Goal: Information Seeking & Learning: Learn about a topic

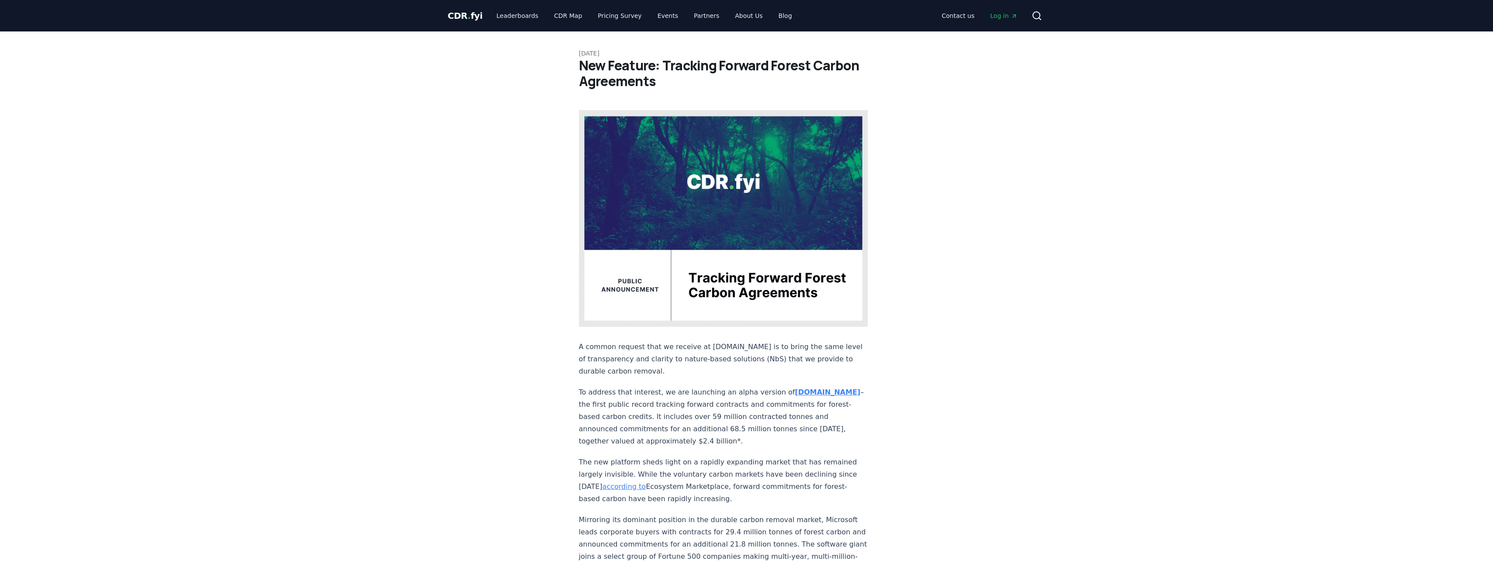
click at [773, 456] on p "The new platform sheds light on a rapidly expanding market that has remained la…" at bounding box center [723, 480] width 289 height 49
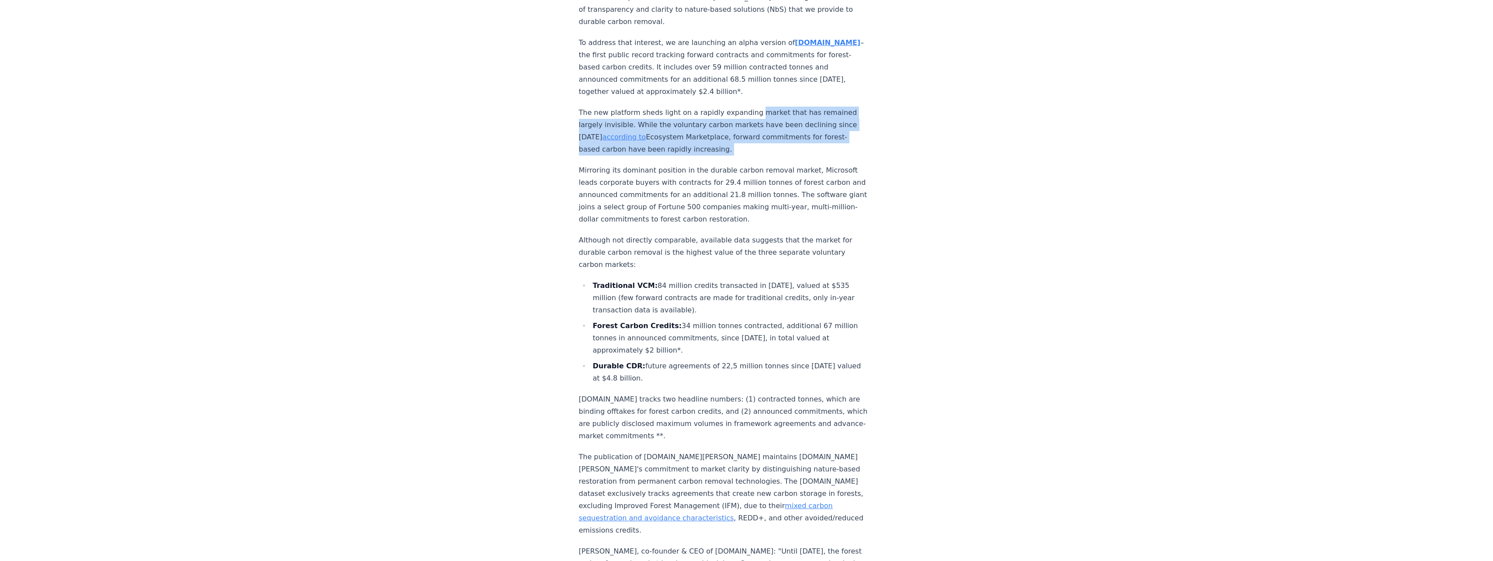
drag, startPoint x: 0, startPoint y: 0, endPoint x: 759, endPoint y: 79, distance: 763.2
click at [759, 79] on div "A common request that we receive at [DOMAIN_NAME] is to bring the same level of…" at bounding box center [723, 287] width 289 height 1052
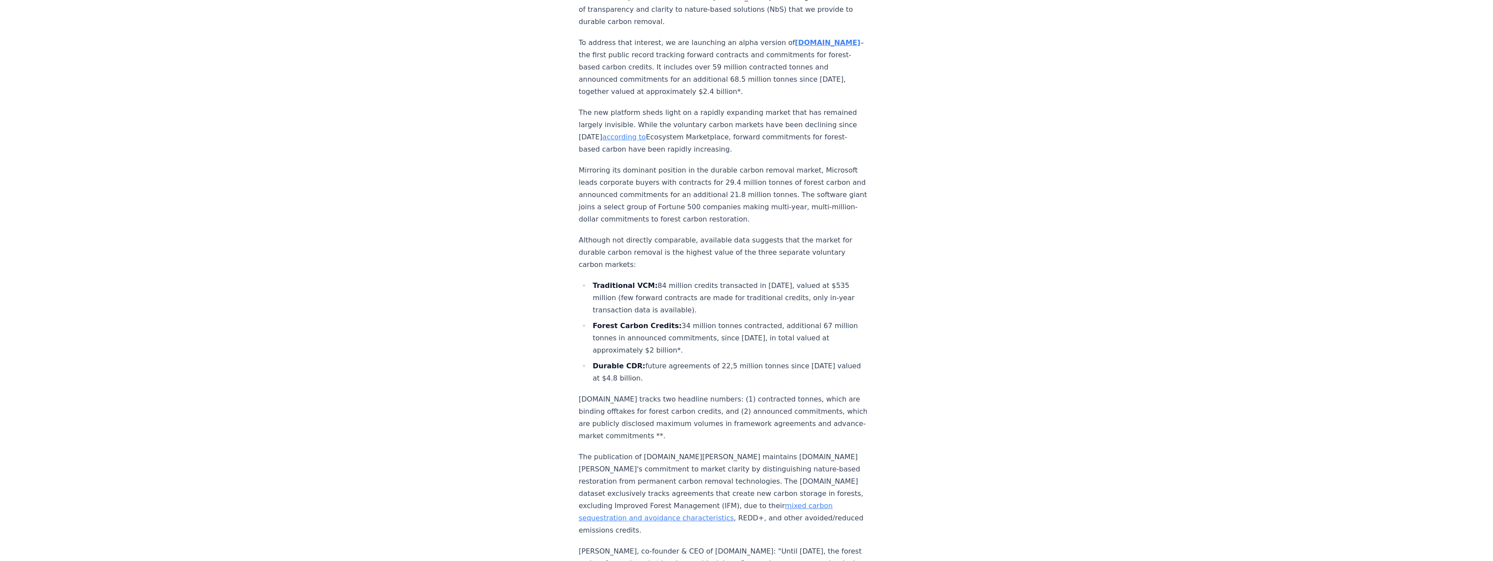
drag, startPoint x: 755, startPoint y: 68, endPoint x: 769, endPoint y: 125, distance: 58.0
click at [769, 125] on div "A common request that we receive at [DOMAIN_NAME] is to bring the same level of…" at bounding box center [723, 287] width 289 height 1052
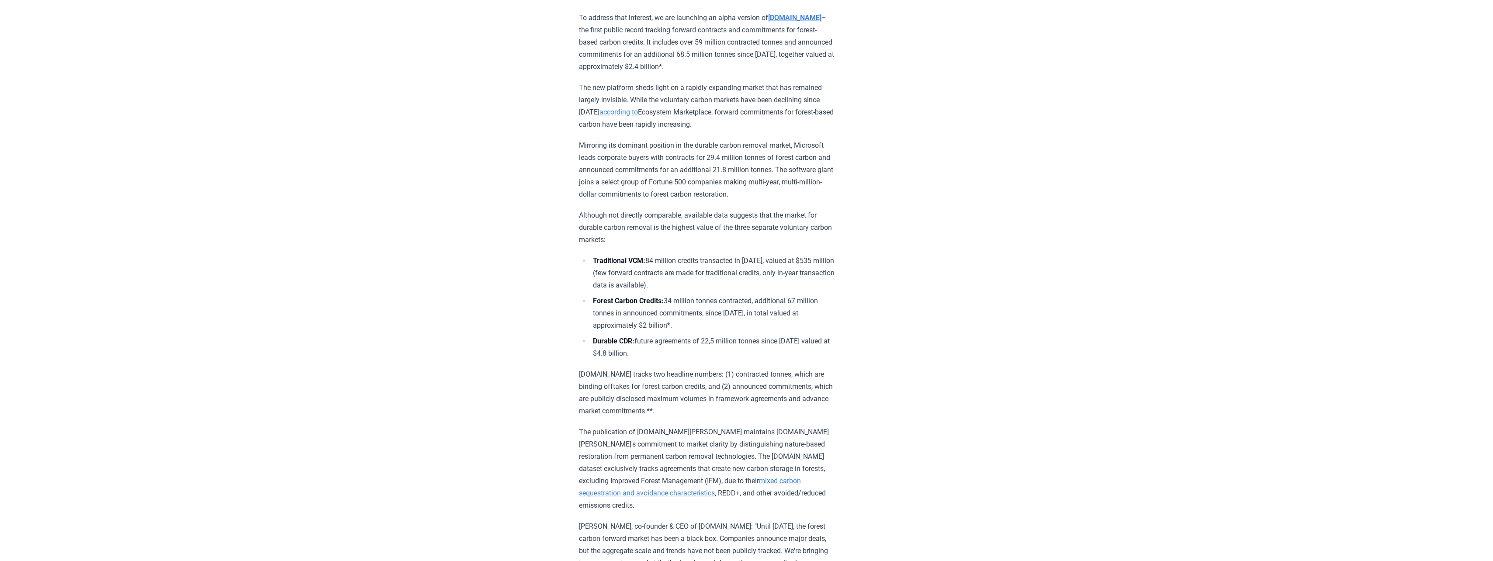
click at [769, 125] on p "The new platform sheds light on a rapidly expanding market that has remained la…" at bounding box center [707, 106] width 256 height 49
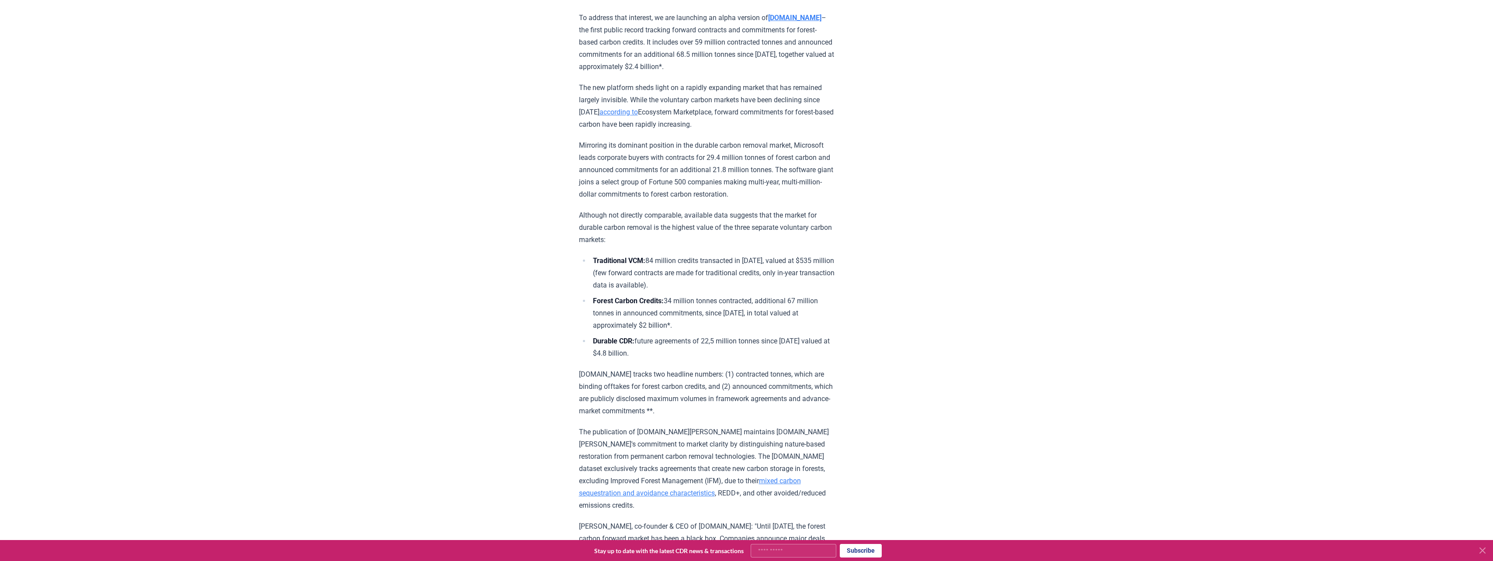
click at [769, 125] on p "The new platform sheds light on a rapidly expanding market that has remained la…" at bounding box center [707, 106] width 256 height 49
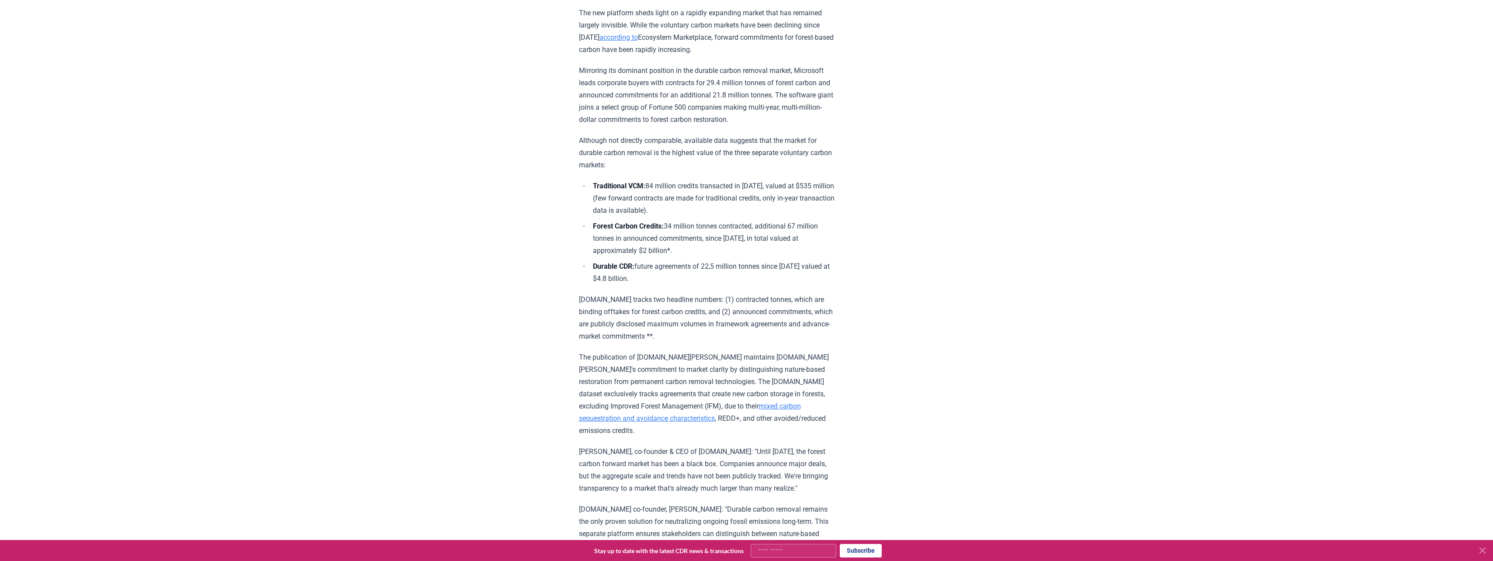
scroll to position [437, 0]
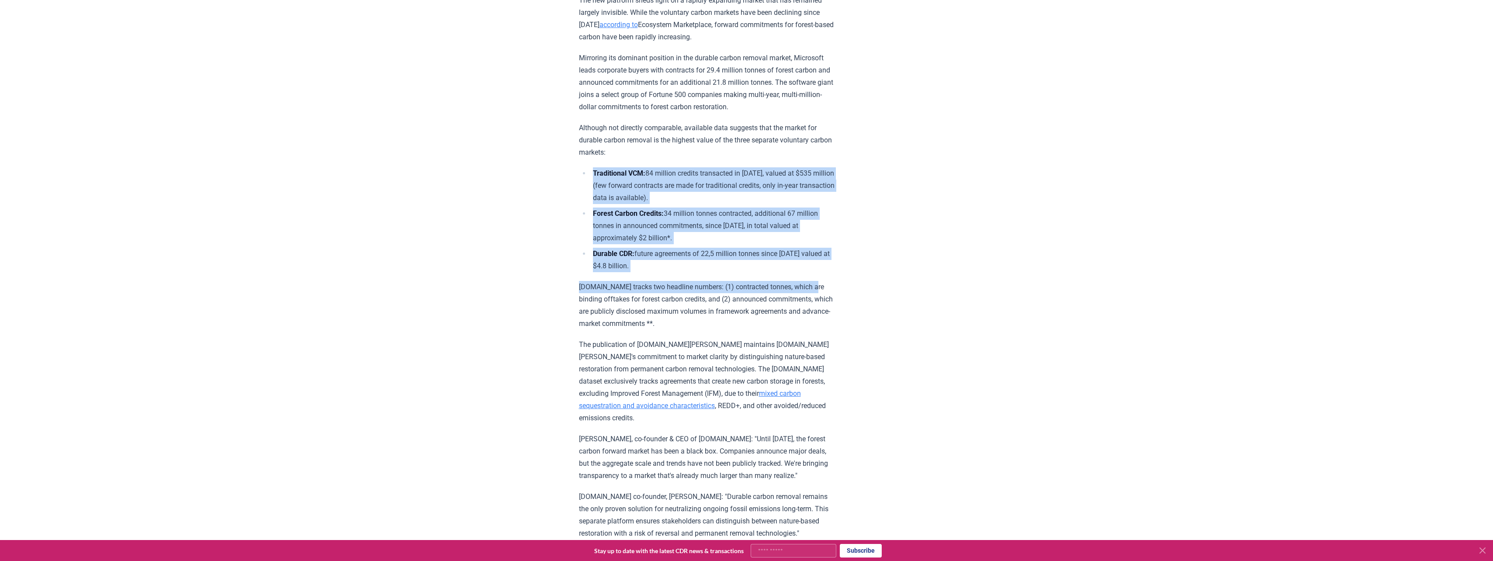
drag, startPoint x: 794, startPoint y: 163, endPoint x: 821, endPoint y: 285, distance: 124.8
click at [821, 285] on div "A common request that we receive at [DOMAIN_NAME] is to bring the same level of…" at bounding box center [707, 180] width 256 height 1015
drag, startPoint x: 784, startPoint y: 285, endPoint x: 748, endPoint y: 168, distance: 122.1
click at [748, 168] on div "A common request that we receive at [DOMAIN_NAME] is to bring the same level of…" at bounding box center [707, 180] width 256 height 1015
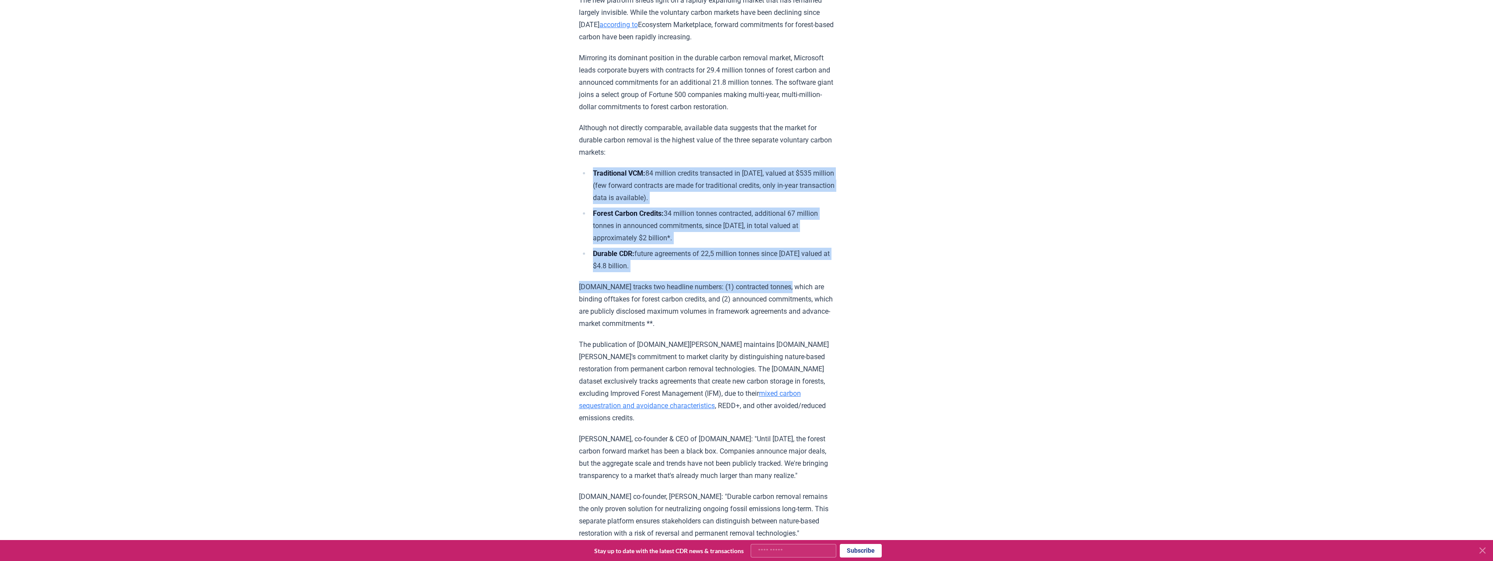
click at [748, 159] on p "Although not directly comparable, available data suggests that the market for d…" at bounding box center [707, 140] width 256 height 37
drag, startPoint x: 734, startPoint y: 165, endPoint x: 869, endPoint y: 272, distance: 172.6
click at [869, 272] on article "[DATE] New Feature: Tracking Forward Forest Carbon Agreements A common request …" at bounding box center [747, 141] width 336 height 1094
drag, startPoint x: 867, startPoint y: 280, endPoint x: 837, endPoint y: 174, distance: 110.0
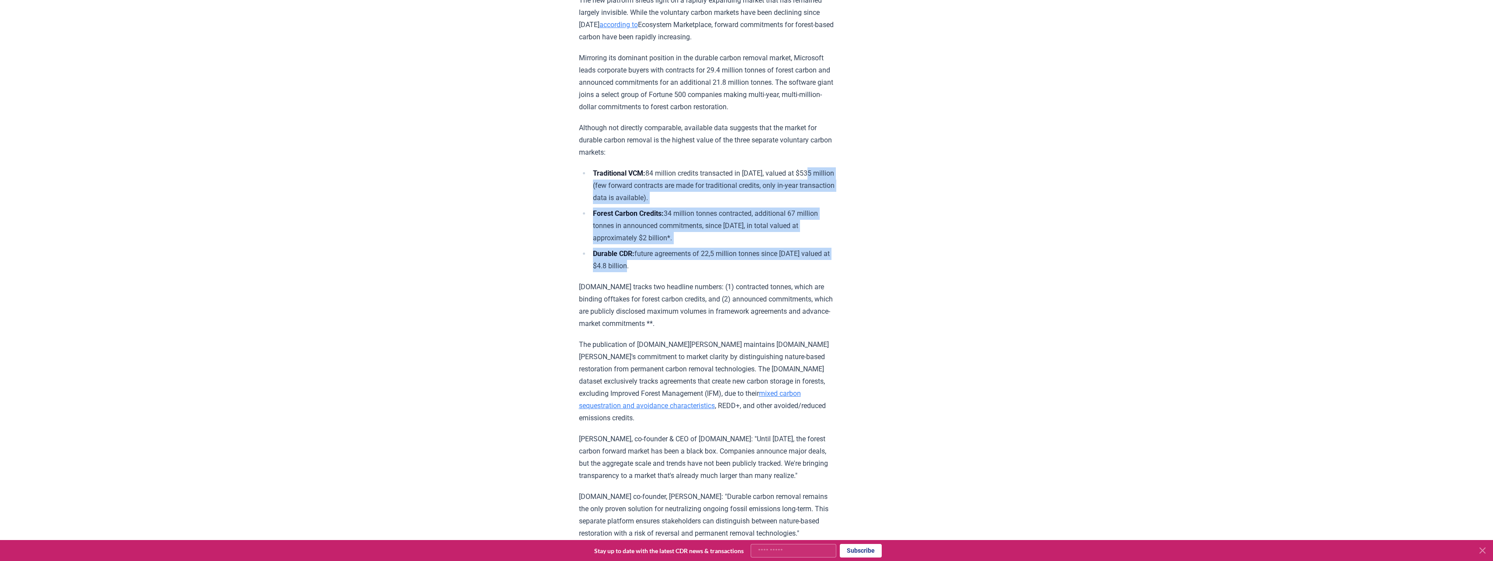
click at [837, 174] on article "[DATE] New Feature: Tracking Forward Forest Carbon Agreements A common request …" at bounding box center [747, 141] width 336 height 1094
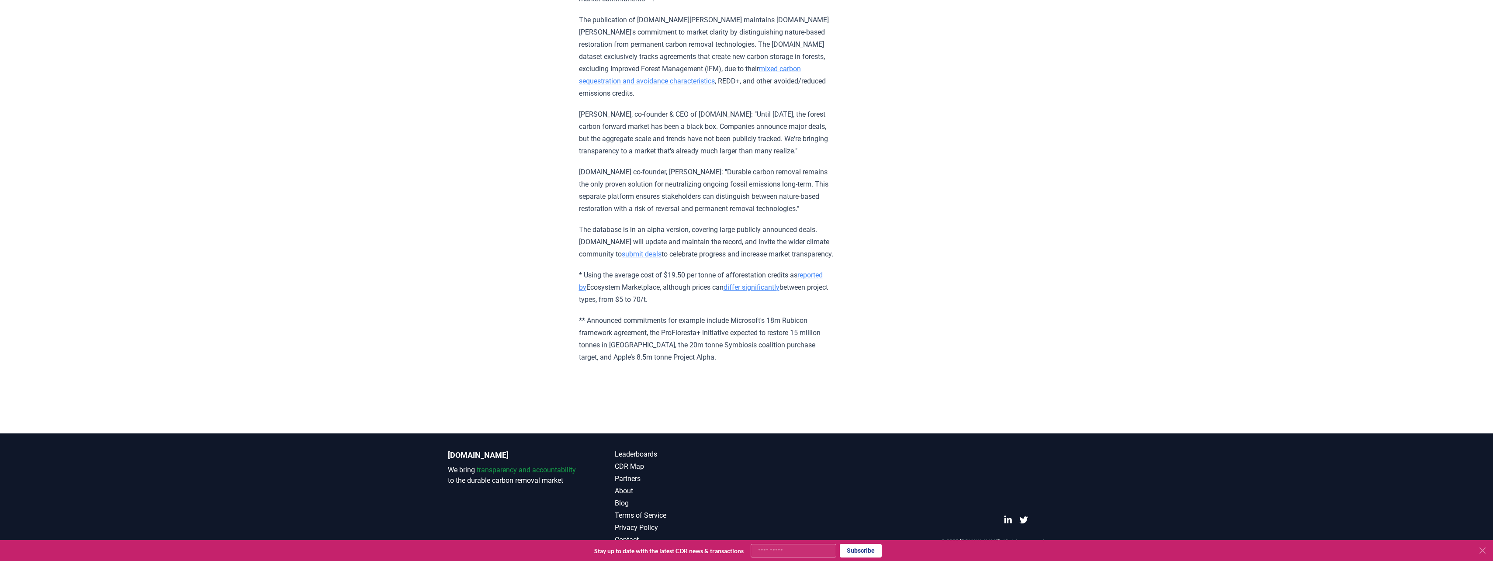
scroll to position [771, 0]
click at [717, 23] on p "The publication of [DOMAIN_NAME][PERSON_NAME] maintains [DOMAIN_NAME][PERSON_NA…" at bounding box center [707, 57] width 256 height 86
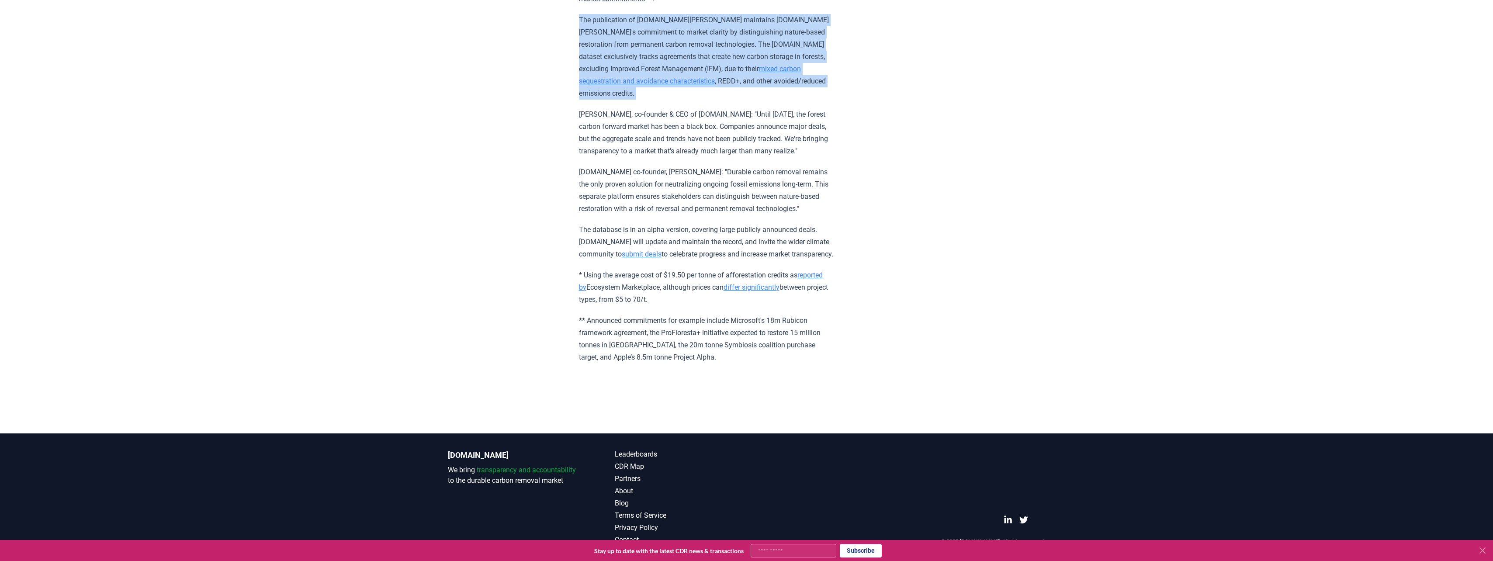
click at [717, 24] on p "The publication of [DOMAIN_NAME][PERSON_NAME] maintains [DOMAIN_NAME][PERSON_NA…" at bounding box center [707, 57] width 256 height 86
drag, startPoint x: 717, startPoint y: 24, endPoint x: 687, endPoint y: 34, distance: 32.2
click at [687, 34] on p "The publication of [DOMAIN_NAME][PERSON_NAME] maintains [DOMAIN_NAME][PERSON_NA…" at bounding box center [707, 57] width 256 height 86
drag, startPoint x: 546, startPoint y: 24, endPoint x: 783, endPoint y: 80, distance: 243.5
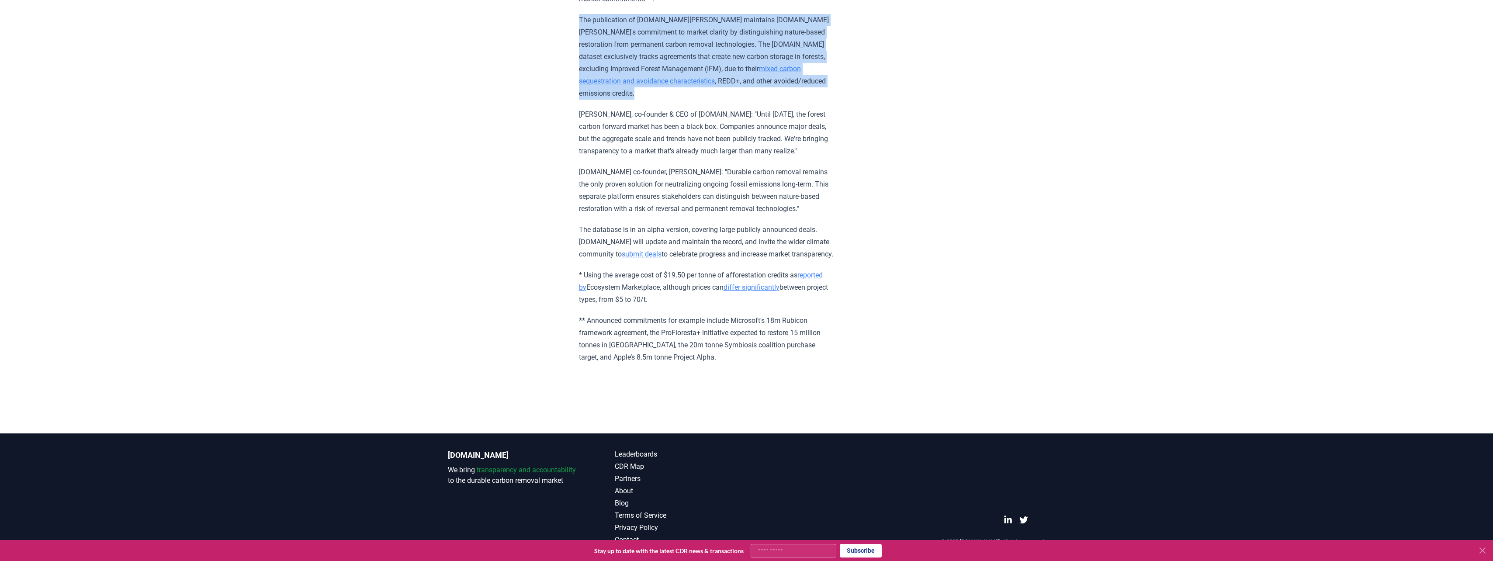
click at [783, 80] on p "The publication of [DOMAIN_NAME][PERSON_NAME] maintains [DOMAIN_NAME][PERSON_NA…" at bounding box center [707, 57] width 256 height 86
drag, startPoint x: 796, startPoint y: 87, endPoint x: 574, endPoint y: 21, distance: 232.2
drag, startPoint x: 574, startPoint y: 21, endPoint x: 928, endPoint y: 102, distance: 363.6
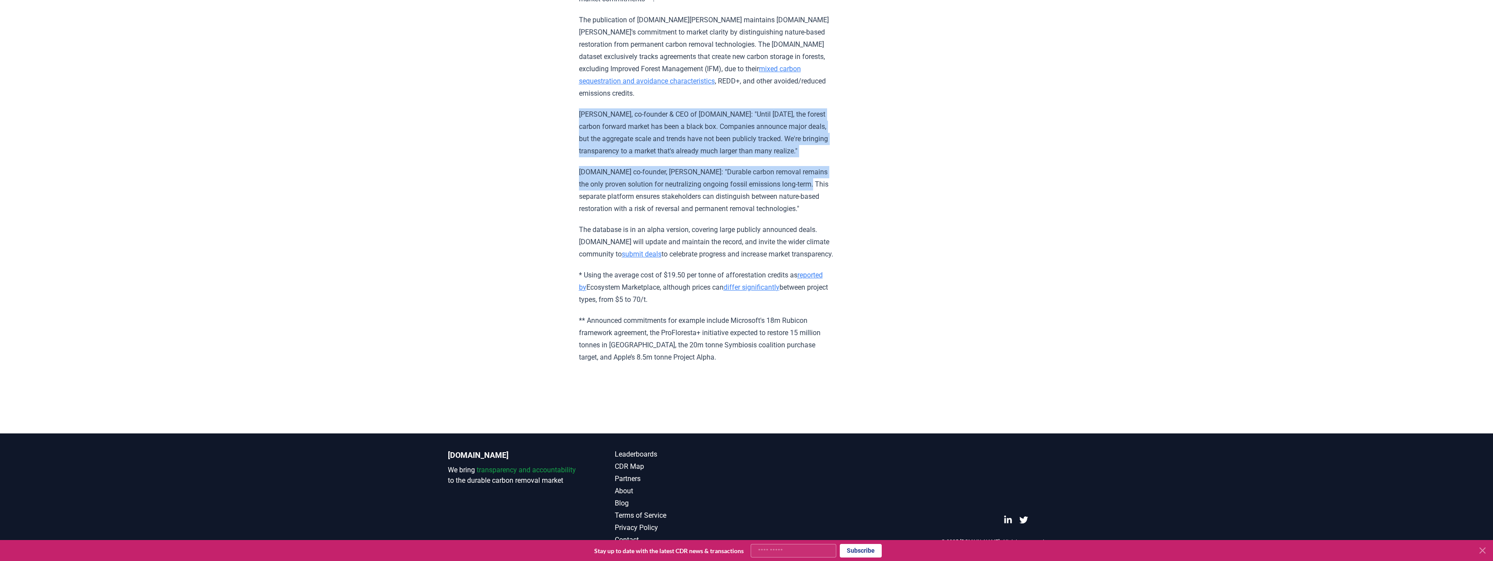
drag, startPoint x: 909, startPoint y: 86, endPoint x: 917, endPoint y: 170, distance: 85.1
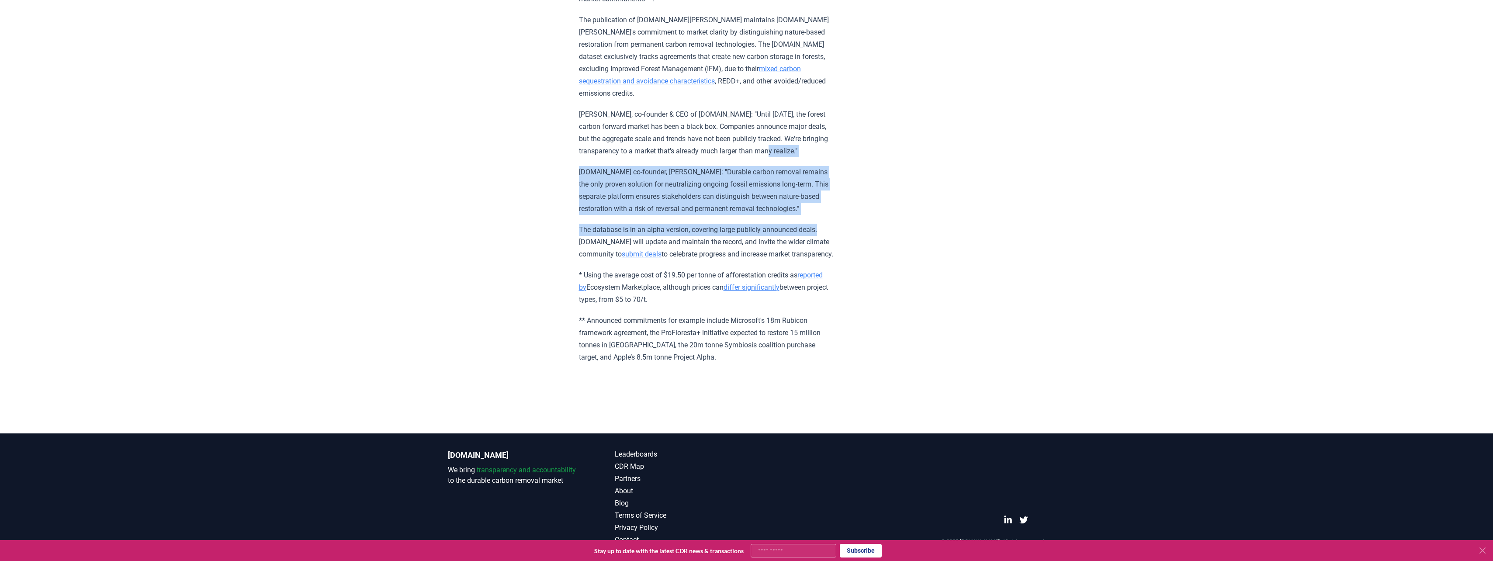
drag, startPoint x: 914, startPoint y: 135, endPoint x: 920, endPoint y: 210, distance: 75.4
drag, startPoint x: 916, startPoint y: 146, endPoint x: 921, endPoint y: 207, distance: 60.5
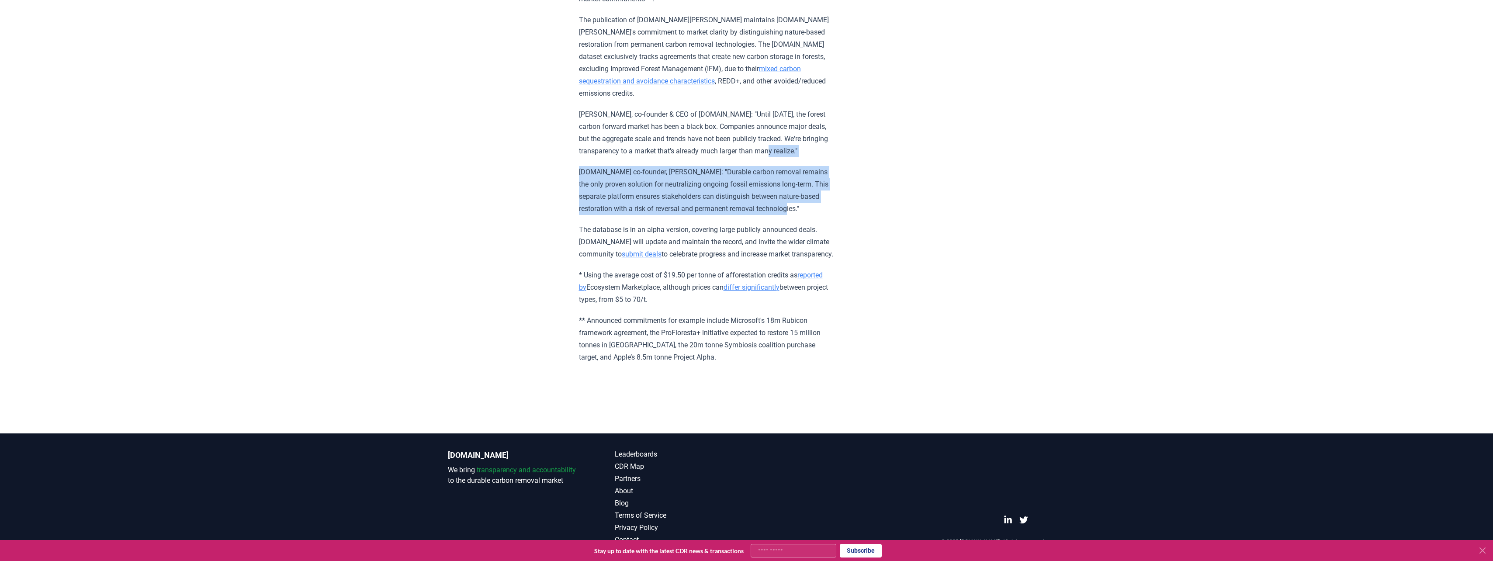
drag, startPoint x: 917, startPoint y: 203, endPoint x: 894, endPoint y: 135, distance: 71.0
drag, startPoint x: 894, startPoint y: 135, endPoint x: 899, endPoint y: 194, distance: 59.2
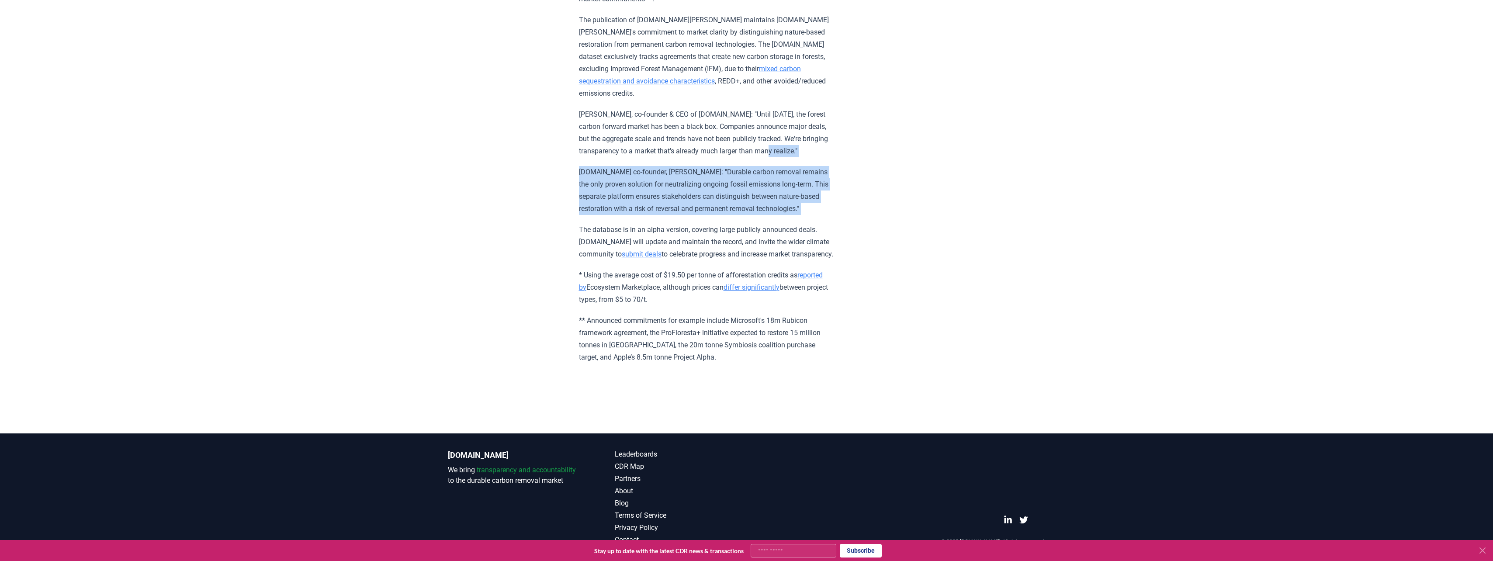
drag, startPoint x: 723, startPoint y: 256, endPoint x: 526, endPoint y: 209, distance: 203.0
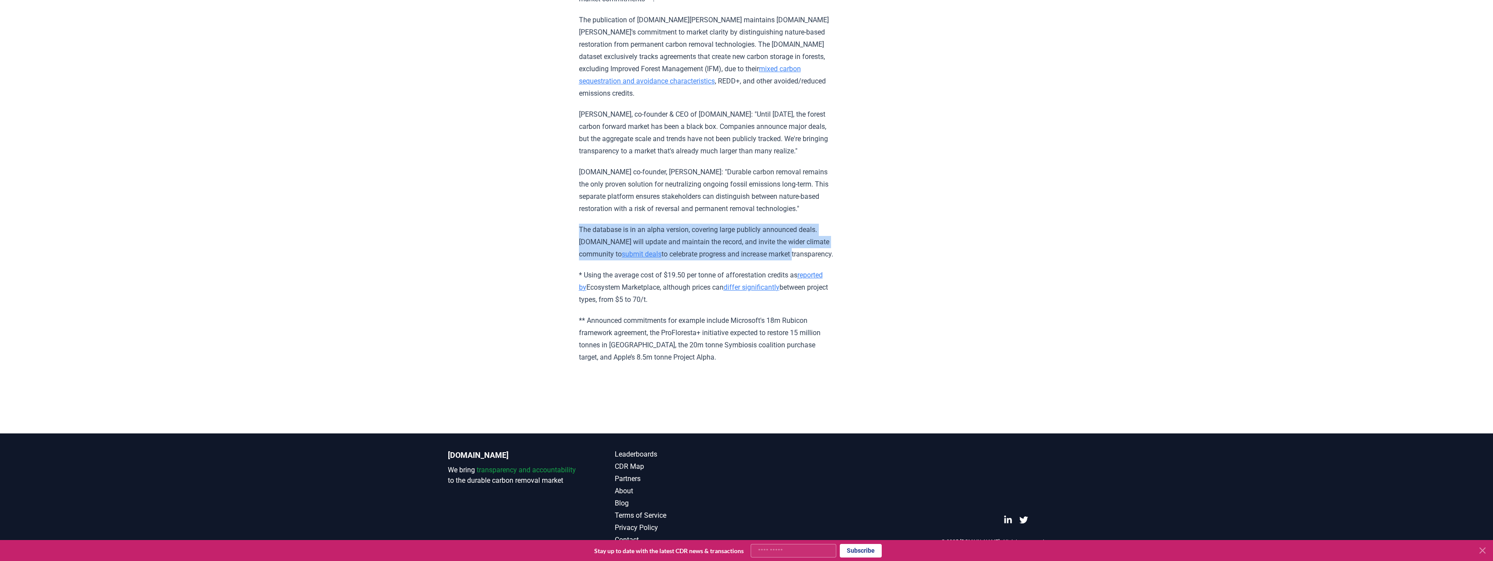
drag, startPoint x: 526, startPoint y: 209, endPoint x: 893, endPoint y: 246, distance: 369.4
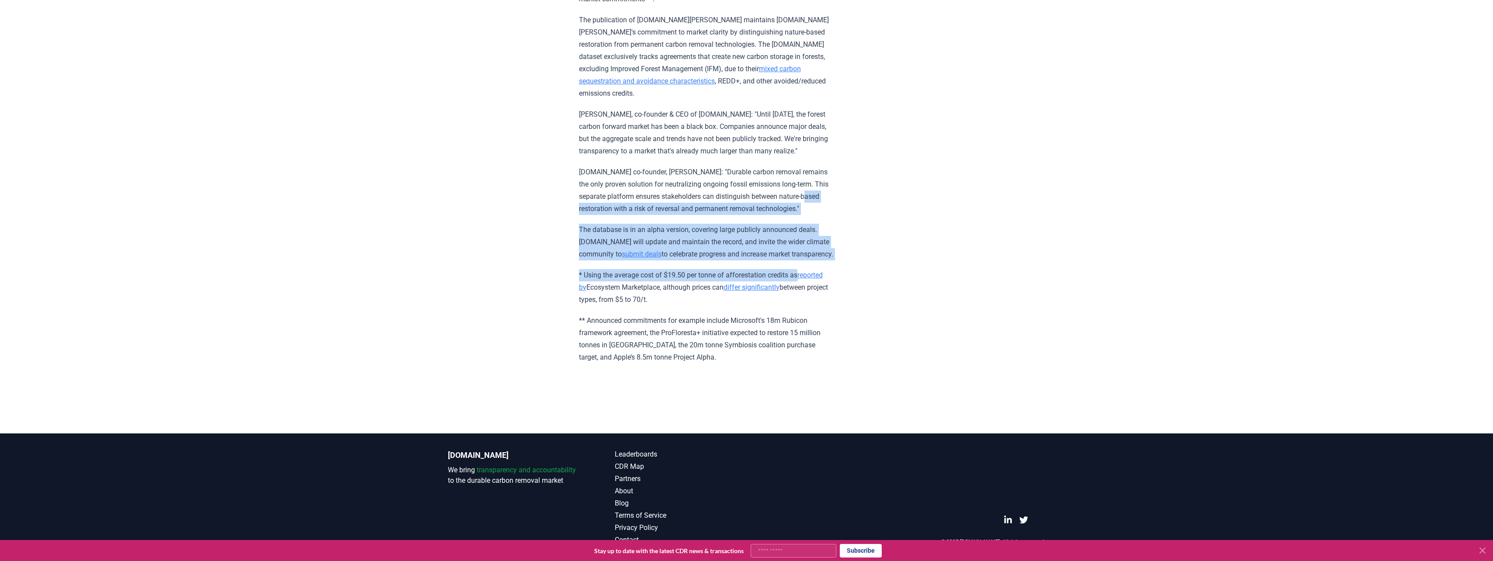
drag, startPoint x: 901, startPoint y: 261, endPoint x: 507, endPoint y: 197, distance: 399.3
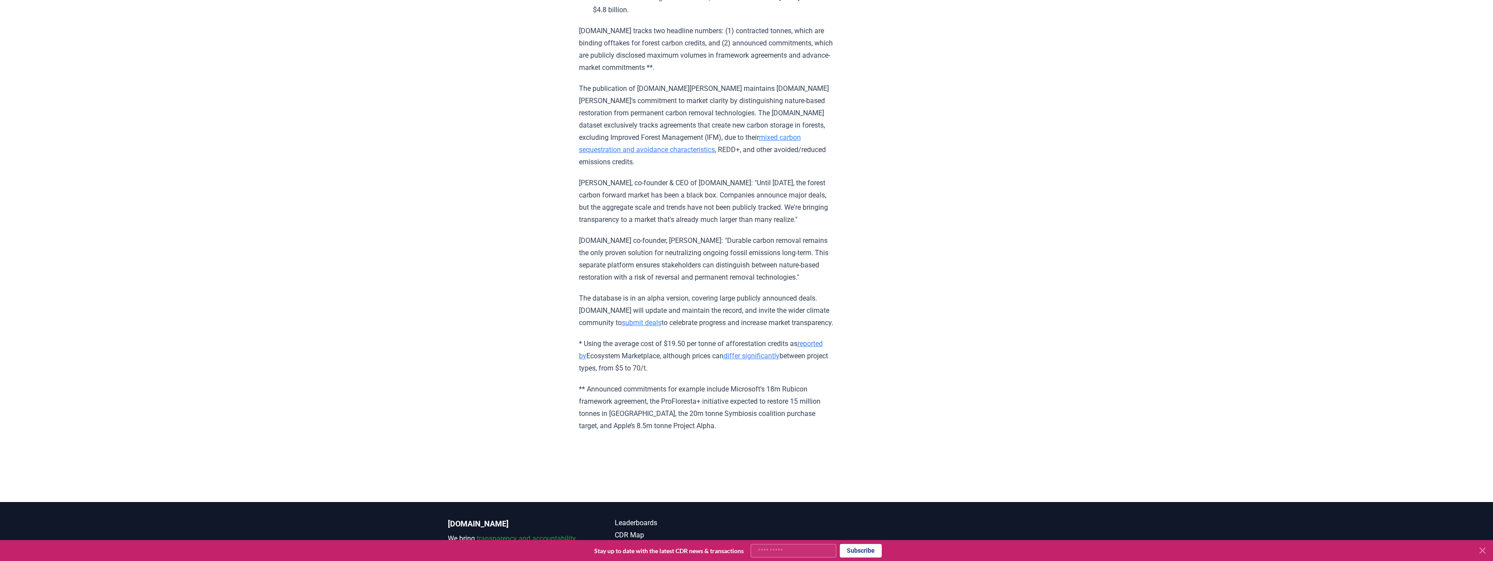
scroll to position [684, 0]
